Goal: Task Accomplishment & Management: Manage account settings

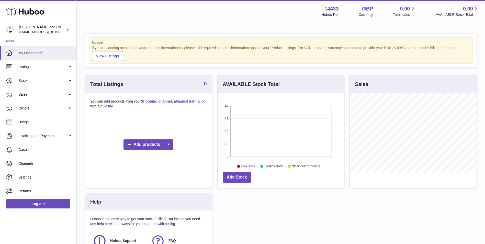
scroll to position [43, 0]
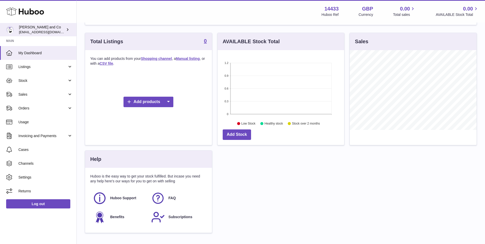
click at [55, 33] on span "[EMAIL_ADDRESS][DOMAIN_NAME]" at bounding box center [47, 32] width 56 height 4
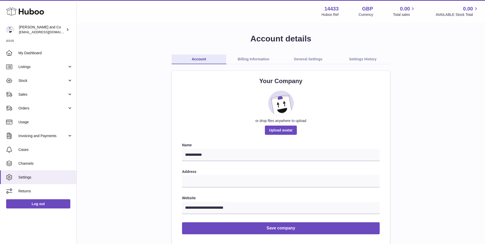
click at [256, 61] on link "Billing Information" at bounding box center [253, 59] width 55 height 10
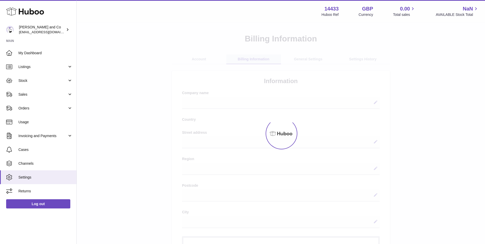
select select
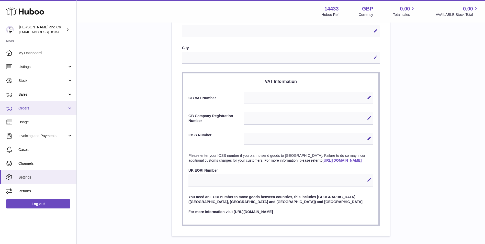
scroll to position [172, 0]
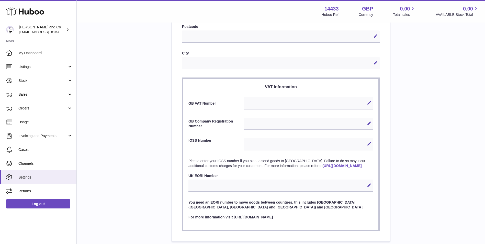
drag, startPoint x: 263, startPoint y: 98, endPoint x: 277, endPoint y: 101, distance: 14.7
click at [263, 98] on div "Edit Cancel Save" at bounding box center [308, 103] width 129 height 12
click at [367, 103] on icon at bounding box center [369, 103] width 5 height 5
paste input "*********"
type input "*********"
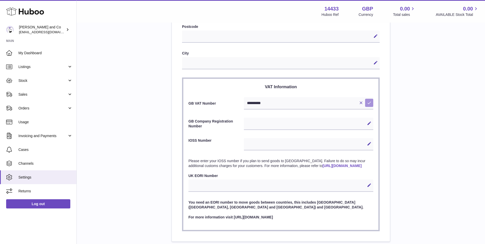
click at [369, 103] on icon at bounding box center [369, 103] width 5 height 5
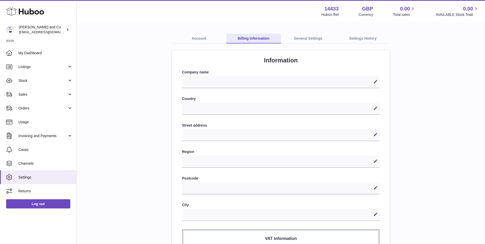
scroll to position [0, 0]
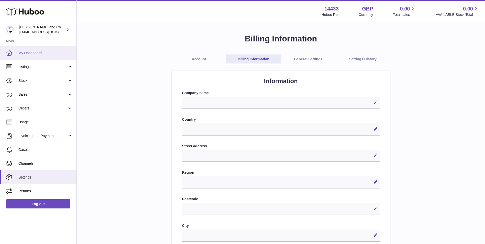
click at [31, 54] on span "My Dashboard" at bounding box center [45, 53] width 54 height 5
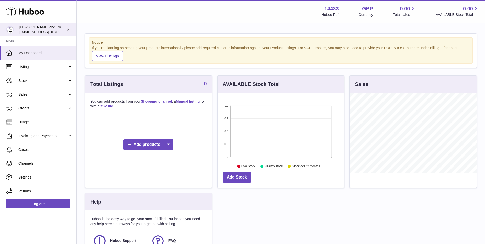
scroll to position [80, 127]
click at [47, 31] on span "[EMAIL_ADDRESS][DOMAIN_NAME]" at bounding box center [47, 32] width 56 height 4
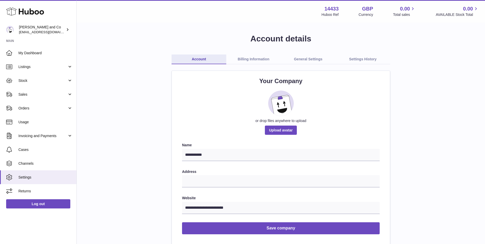
click at [274, 61] on link "Billing Information" at bounding box center [253, 59] width 55 height 10
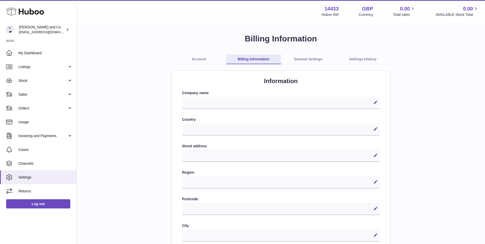
select select
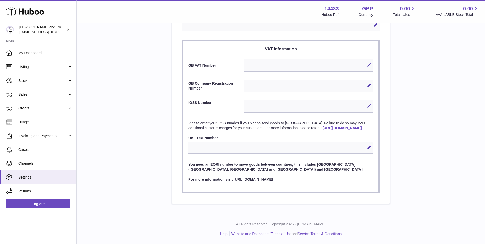
scroll to position [172, 0]
